Goal: Check status: Check status

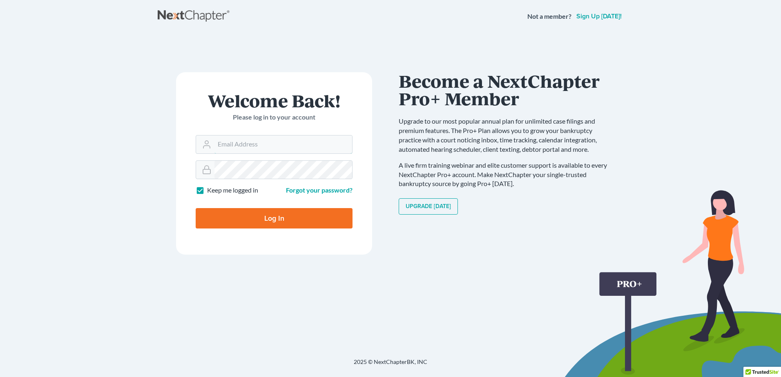
type input "[EMAIL_ADDRESS][DOMAIN_NAME]"
click at [261, 216] on input "Log In" at bounding box center [274, 218] width 157 height 20
type input "Thinking..."
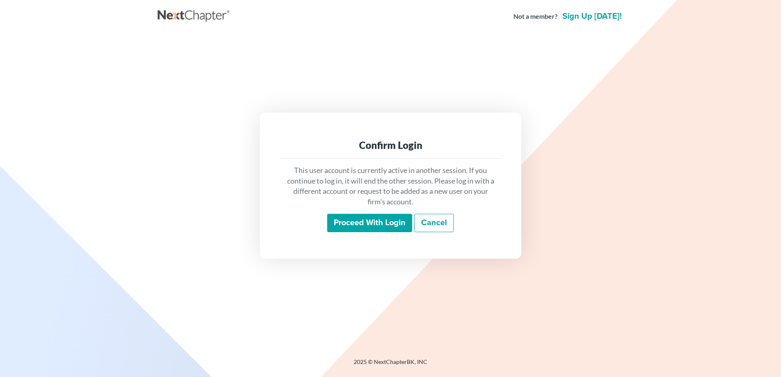
click at [351, 221] on input "Proceed with login" at bounding box center [369, 223] width 85 height 19
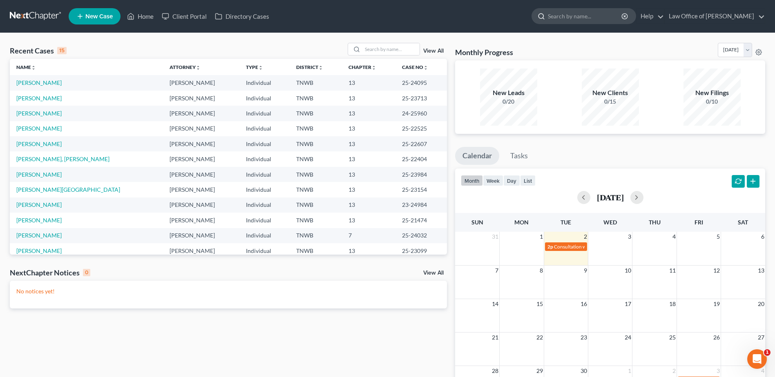
click at [572, 19] on input "search" at bounding box center [585, 16] width 75 height 15
type input "b"
click at [25, 113] on link "[PERSON_NAME]" at bounding box center [38, 113] width 45 height 7
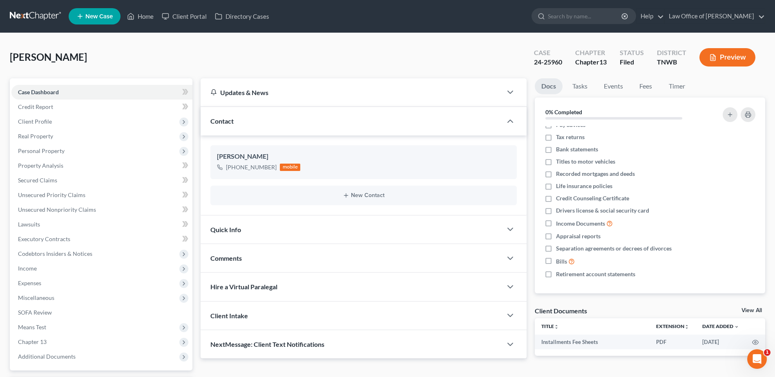
click at [502, 227] on div at bounding box center [514, 229] width 25 height 16
click at [511, 227] on icon "button" at bounding box center [510, 230] width 10 height 10
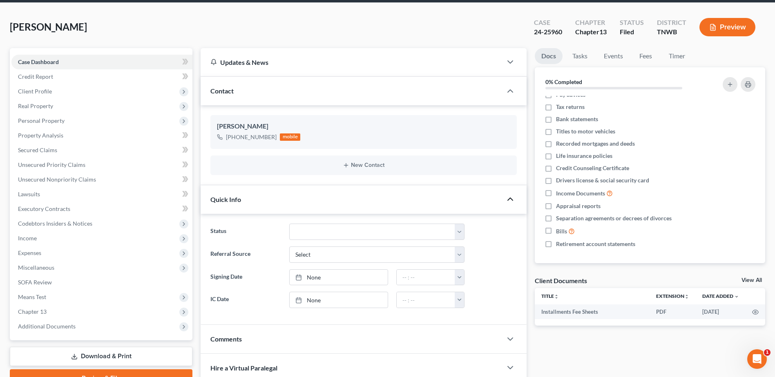
scroll to position [123, 0]
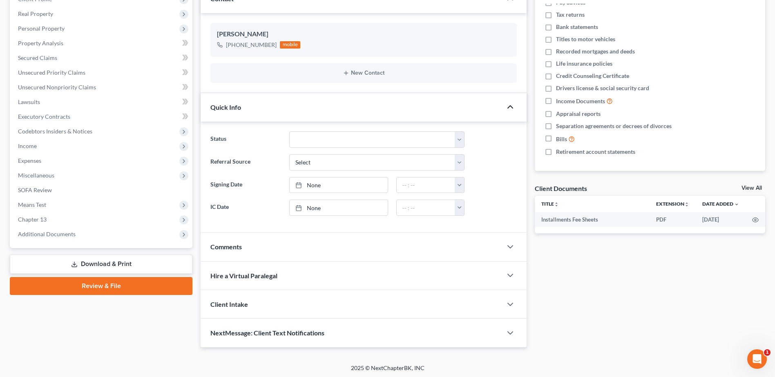
click at [514, 107] on icon "button" at bounding box center [510, 107] width 10 height 10
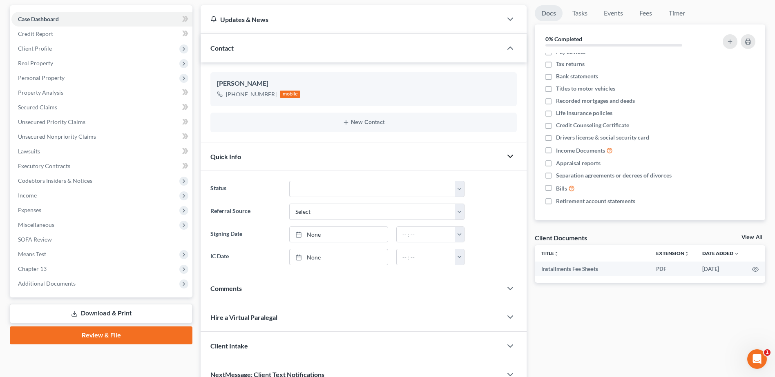
scroll to position [71, 0]
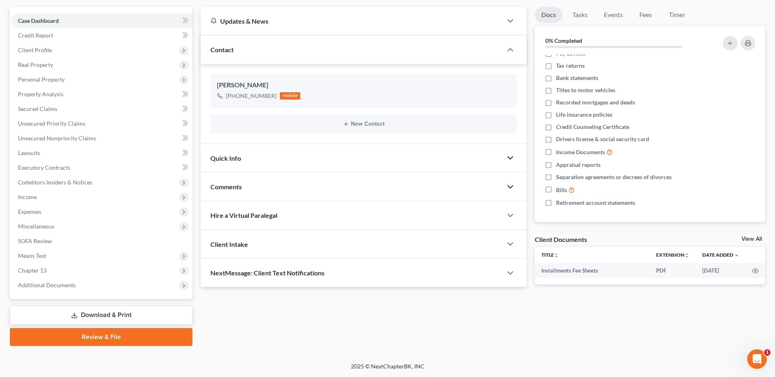
click at [507, 191] on icon "button" at bounding box center [510, 187] width 10 height 10
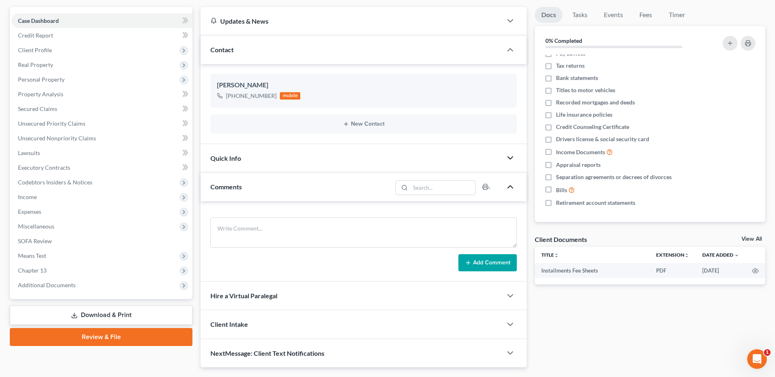
click at [515, 187] on icon "button" at bounding box center [510, 187] width 10 height 10
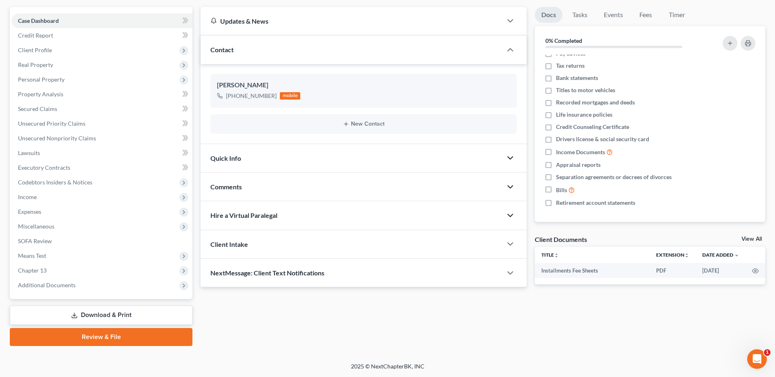
click at [513, 214] on icon "button" at bounding box center [510, 216] width 10 height 10
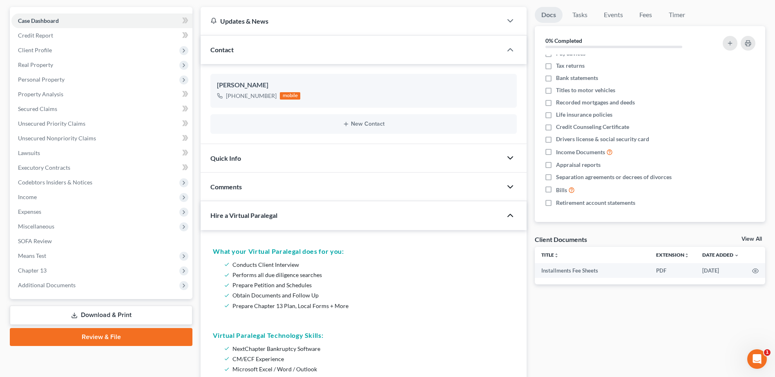
click at [515, 217] on div at bounding box center [514, 215] width 25 height 16
click at [505, 214] on icon "button" at bounding box center [510, 216] width 10 height 10
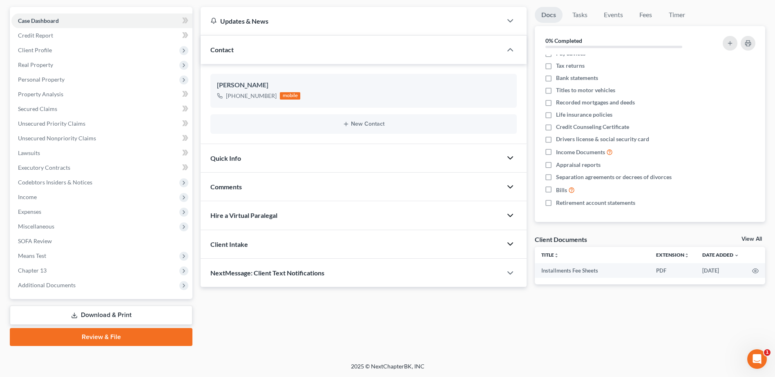
click at [510, 246] on icon "button" at bounding box center [510, 244] width 10 height 10
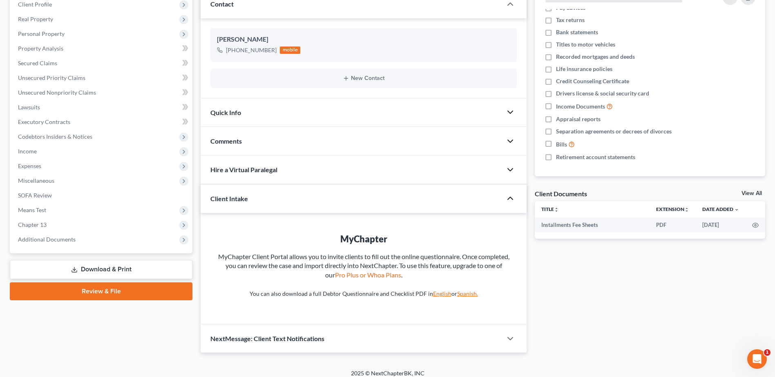
scroll to position [124, 0]
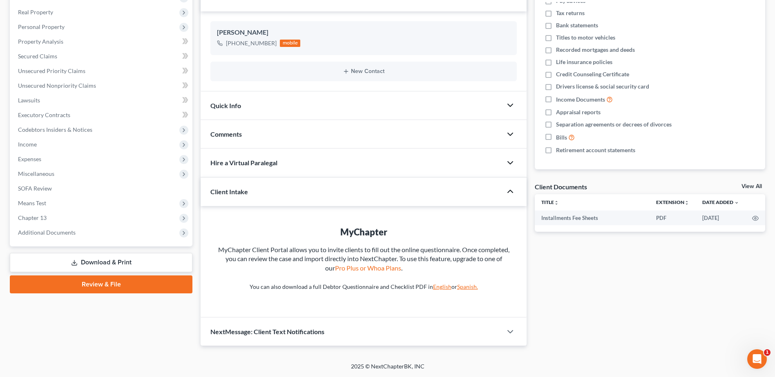
click at [513, 187] on div at bounding box center [514, 191] width 25 height 16
click at [513, 193] on icon "button" at bounding box center [510, 192] width 10 height 10
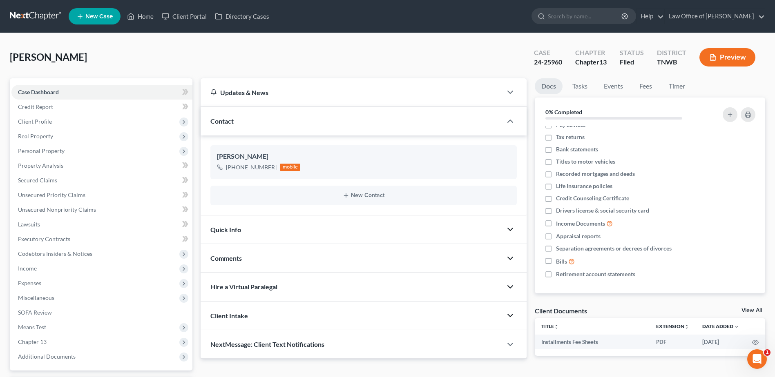
scroll to position [71, 0]
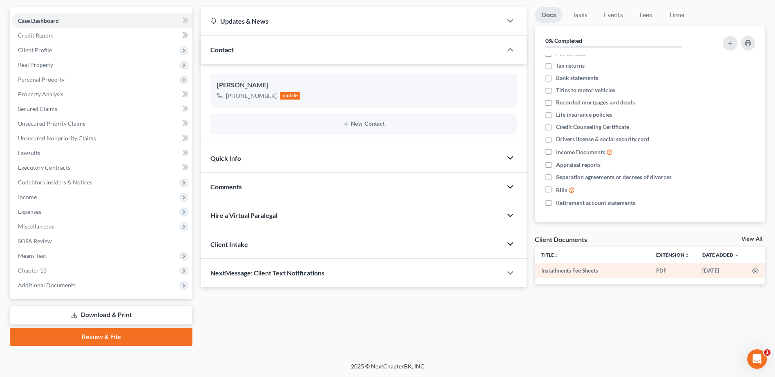
click at [620, 274] on td "Installments Fee Sheets" at bounding box center [592, 270] width 115 height 15
click at [655, 269] on td "PDF" at bounding box center [672, 270] width 46 height 15
drag, startPoint x: 655, startPoint y: 269, endPoint x: 648, endPoint y: 272, distance: 8.4
click at [648, 272] on td "Installments Fee Sheets" at bounding box center [592, 270] width 115 height 15
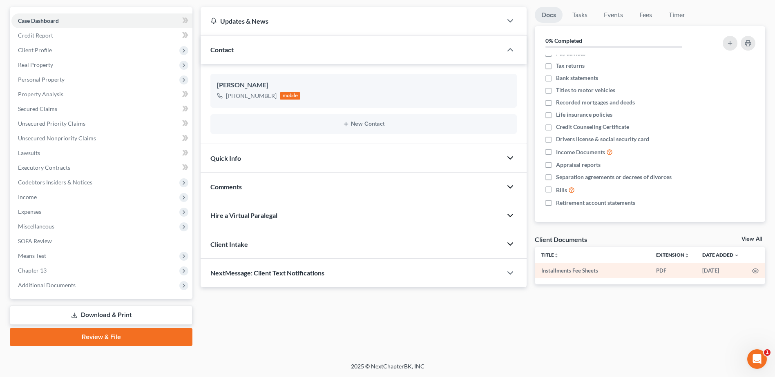
click at [648, 272] on td "Installments Fee Sheets" at bounding box center [592, 270] width 115 height 15
click at [613, 273] on td "Installments Fee Sheets" at bounding box center [592, 270] width 115 height 15
click at [550, 270] on td "Installments Fee Sheets" at bounding box center [592, 270] width 115 height 15
click at [595, 273] on td "Installments Fee Sheets" at bounding box center [592, 270] width 115 height 15
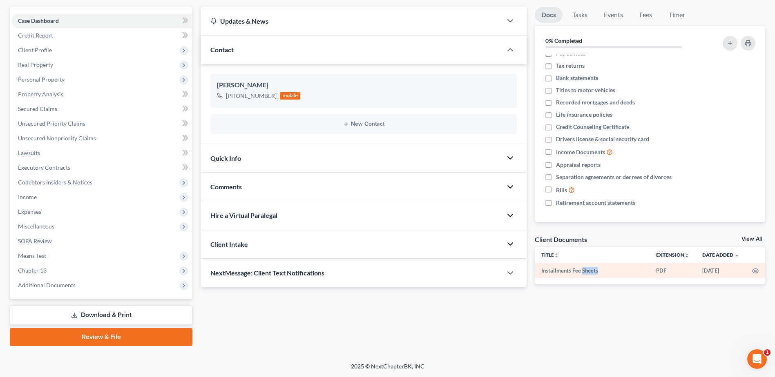
click at [595, 273] on td "Installments Fee Sheets" at bounding box center [592, 270] width 115 height 15
click at [754, 272] on circle "button" at bounding box center [755, 271] width 2 height 2
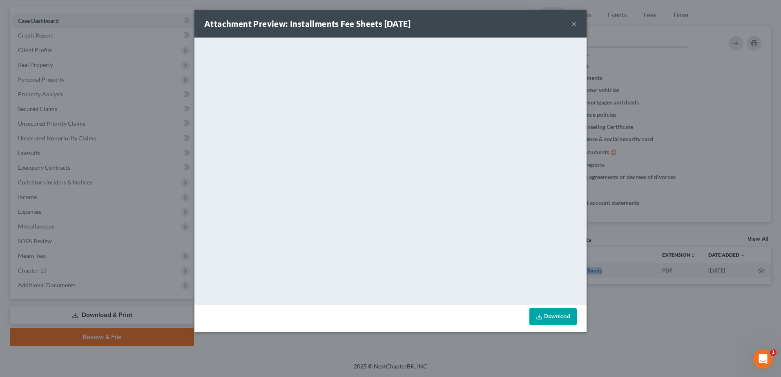
click at [575, 25] on button "×" at bounding box center [574, 24] width 6 height 10
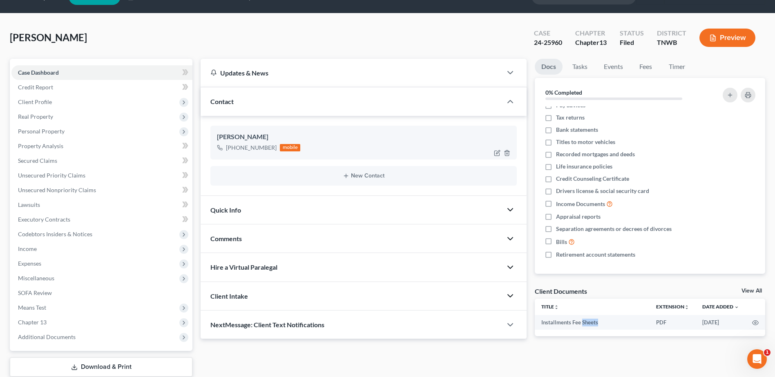
scroll to position [0, 0]
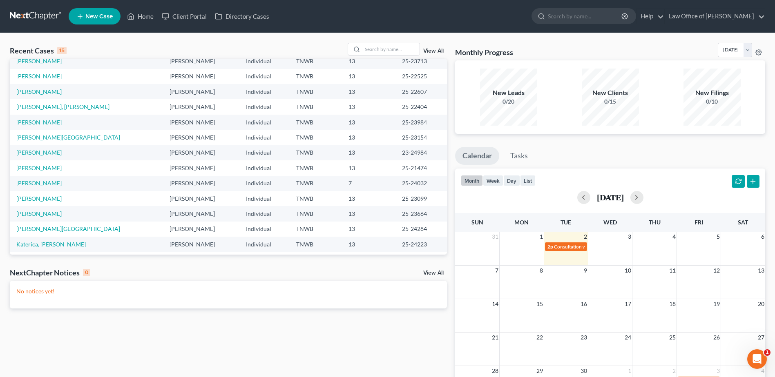
scroll to position [56, 0]
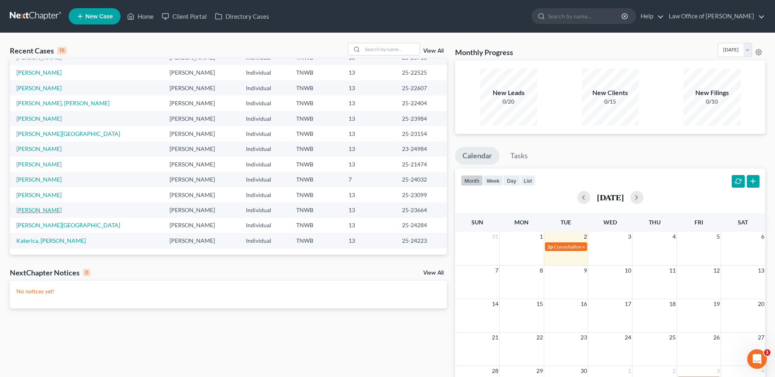
click at [31, 210] on link "[PERSON_NAME]" at bounding box center [38, 210] width 45 height 7
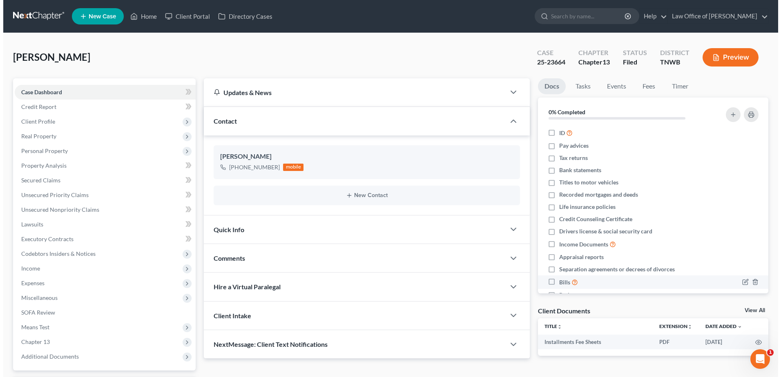
scroll to position [21, 0]
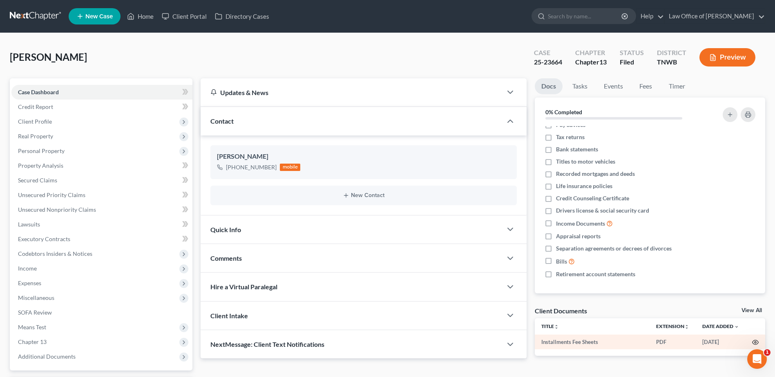
click at [753, 342] on icon "button" at bounding box center [755, 342] width 7 height 7
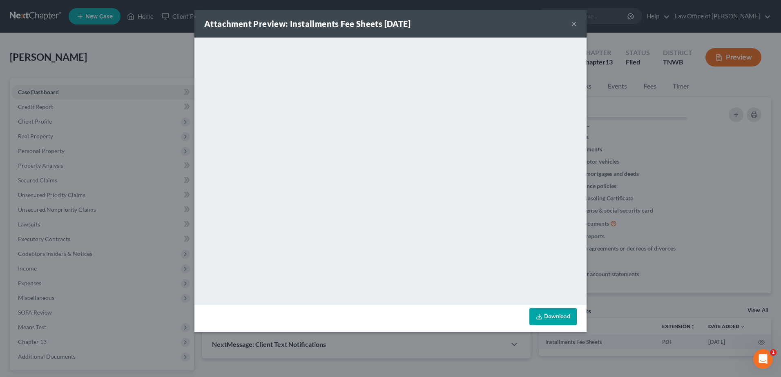
click at [574, 23] on button "×" at bounding box center [574, 24] width 6 height 10
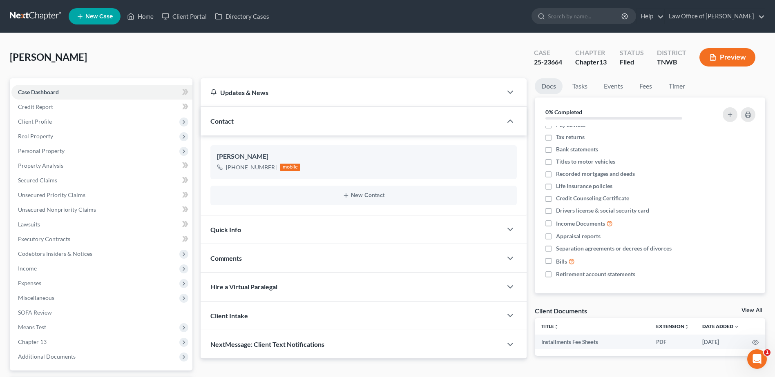
click at [724, 56] on button "Preview" at bounding box center [727, 57] width 56 height 18
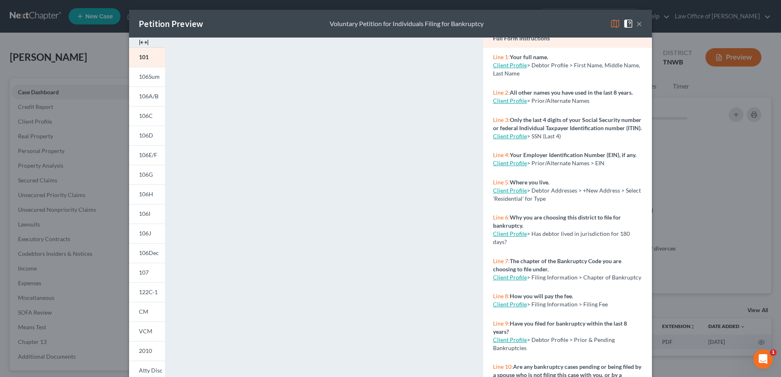
scroll to position [0, 0]
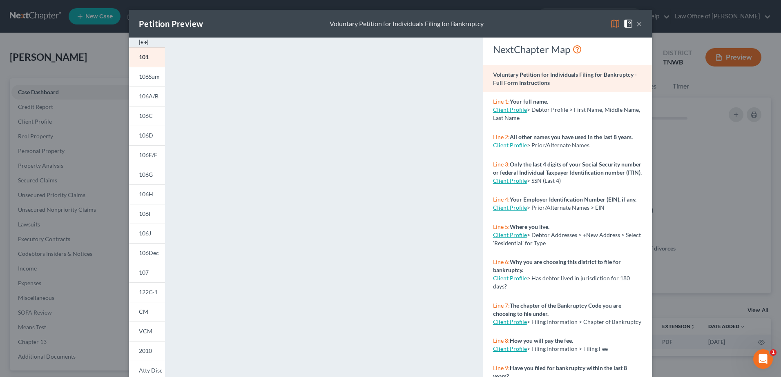
click at [636, 25] on button "×" at bounding box center [639, 24] width 6 height 10
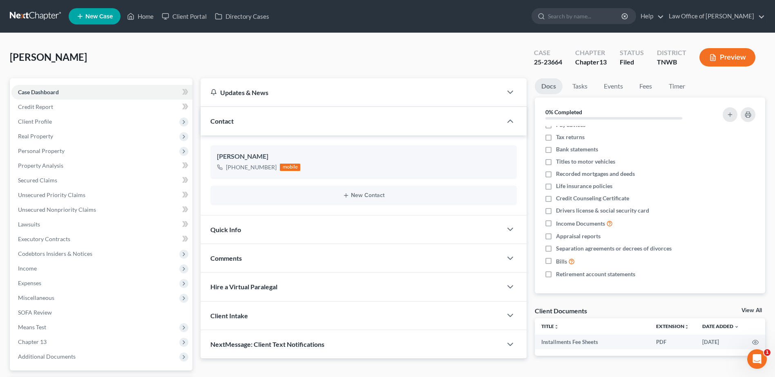
click at [734, 60] on button "Preview" at bounding box center [727, 57] width 56 height 18
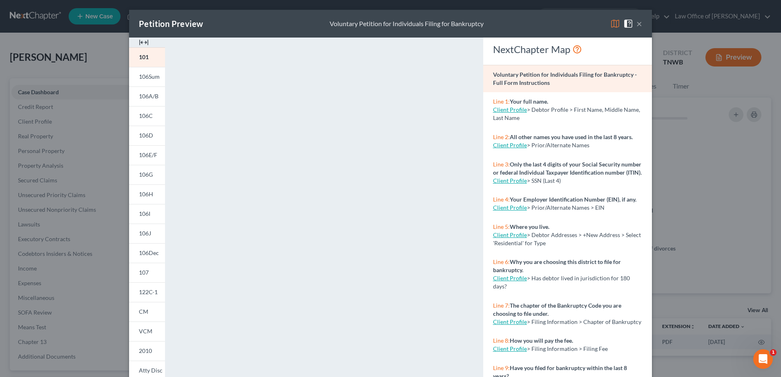
click at [636, 25] on button "×" at bounding box center [639, 24] width 6 height 10
